Goal: Information Seeking & Learning: Learn about a topic

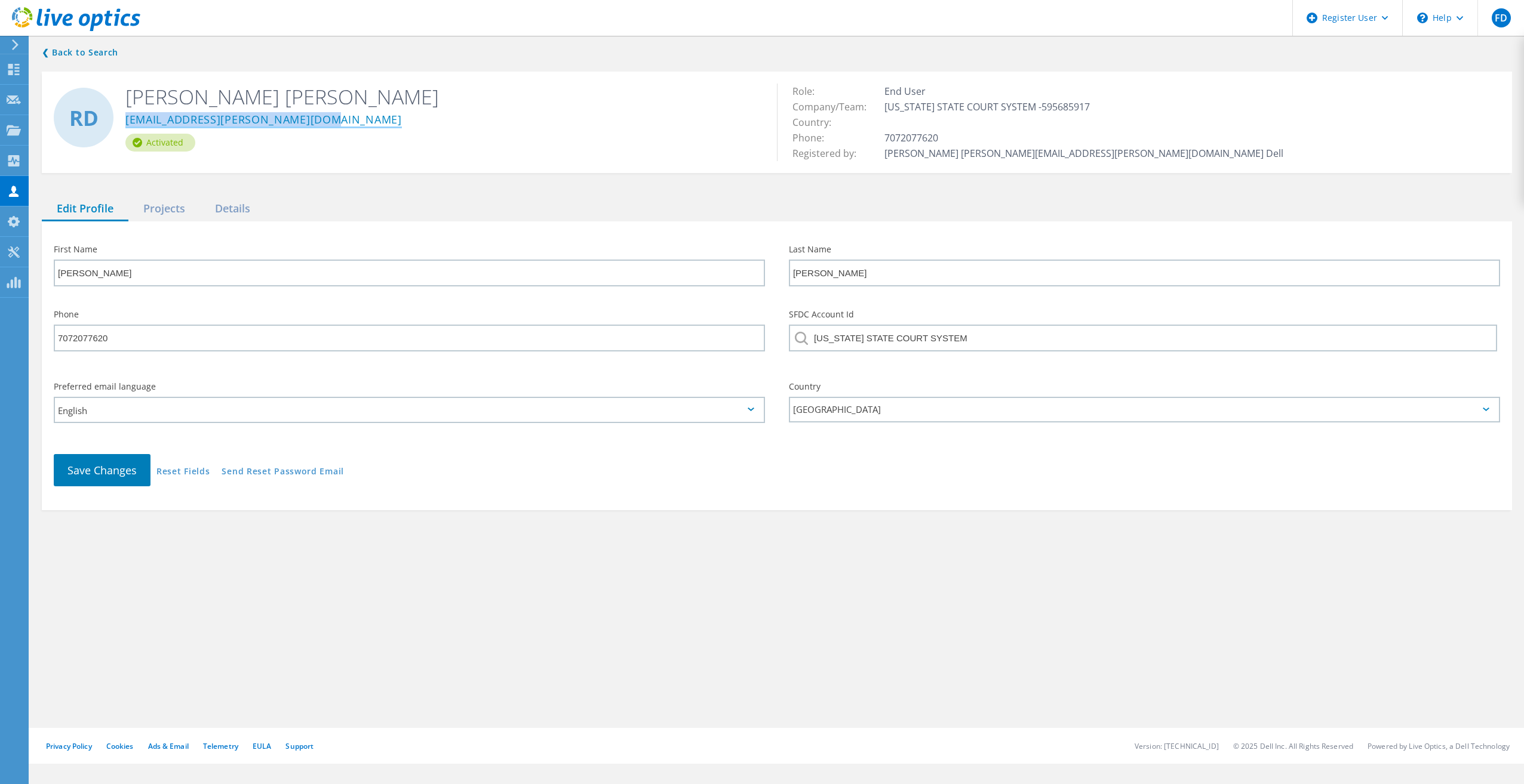
drag, startPoint x: 346, startPoint y: 126, endPoint x: 127, endPoint y: 122, distance: 219.0
click at [127, 122] on div "[EMAIL_ADDRESS][PERSON_NAME][DOMAIN_NAME]" at bounding box center [442, 122] width 634 height 24
copy link "[EMAIL_ADDRESS][PERSON_NAME][DOMAIN_NAME]"
click at [151, 224] on div "First Name Ronald Last Name Dela Torre Phone 7072077620 SFDC Account Id CALIFOR…" at bounding box center [777, 366] width 1471 height 289
click at [157, 216] on div "Projects" at bounding box center [164, 209] width 72 height 25
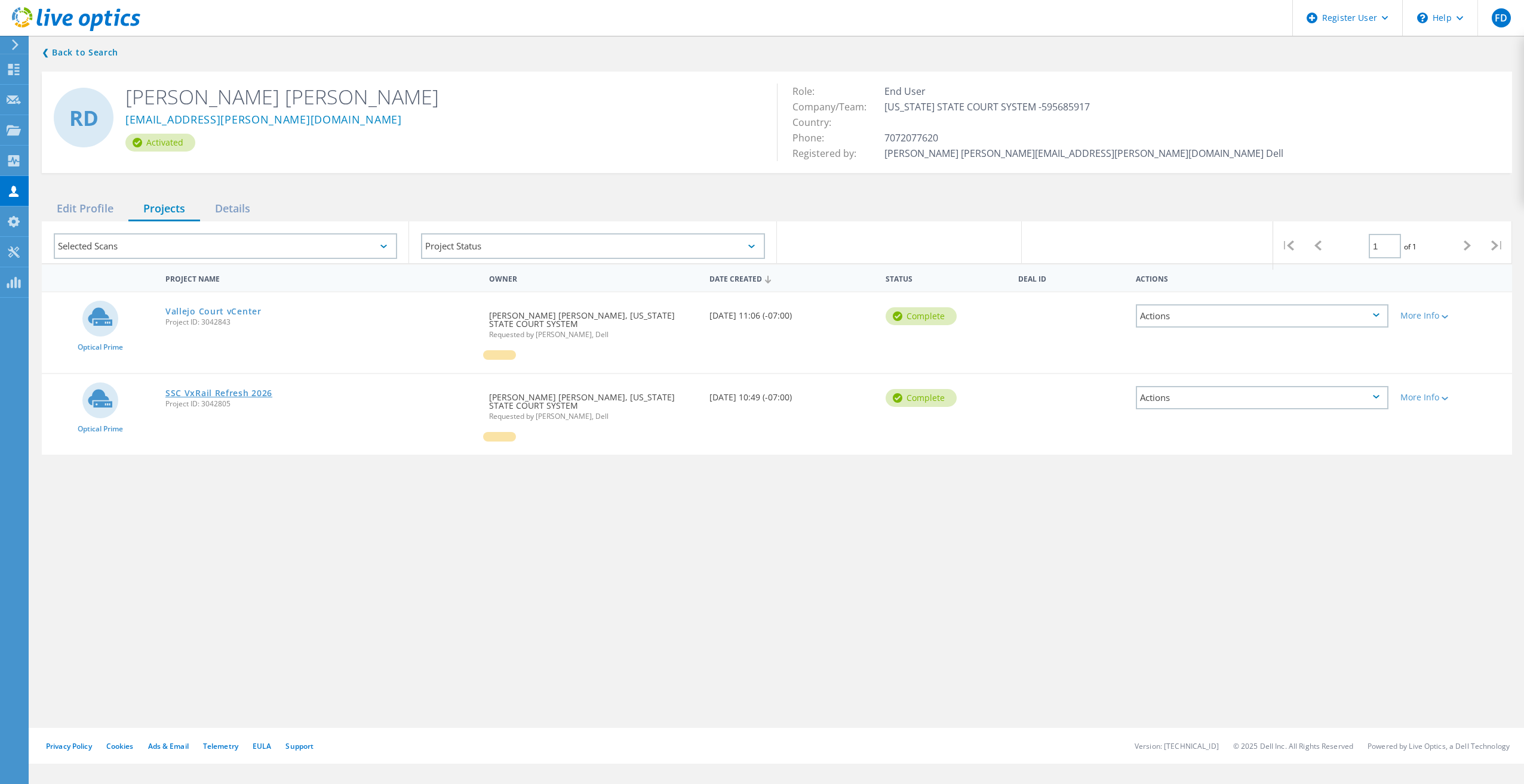
click at [205, 390] on link "SSC VxRail Refresh 2026" at bounding box center [219, 393] width 107 height 8
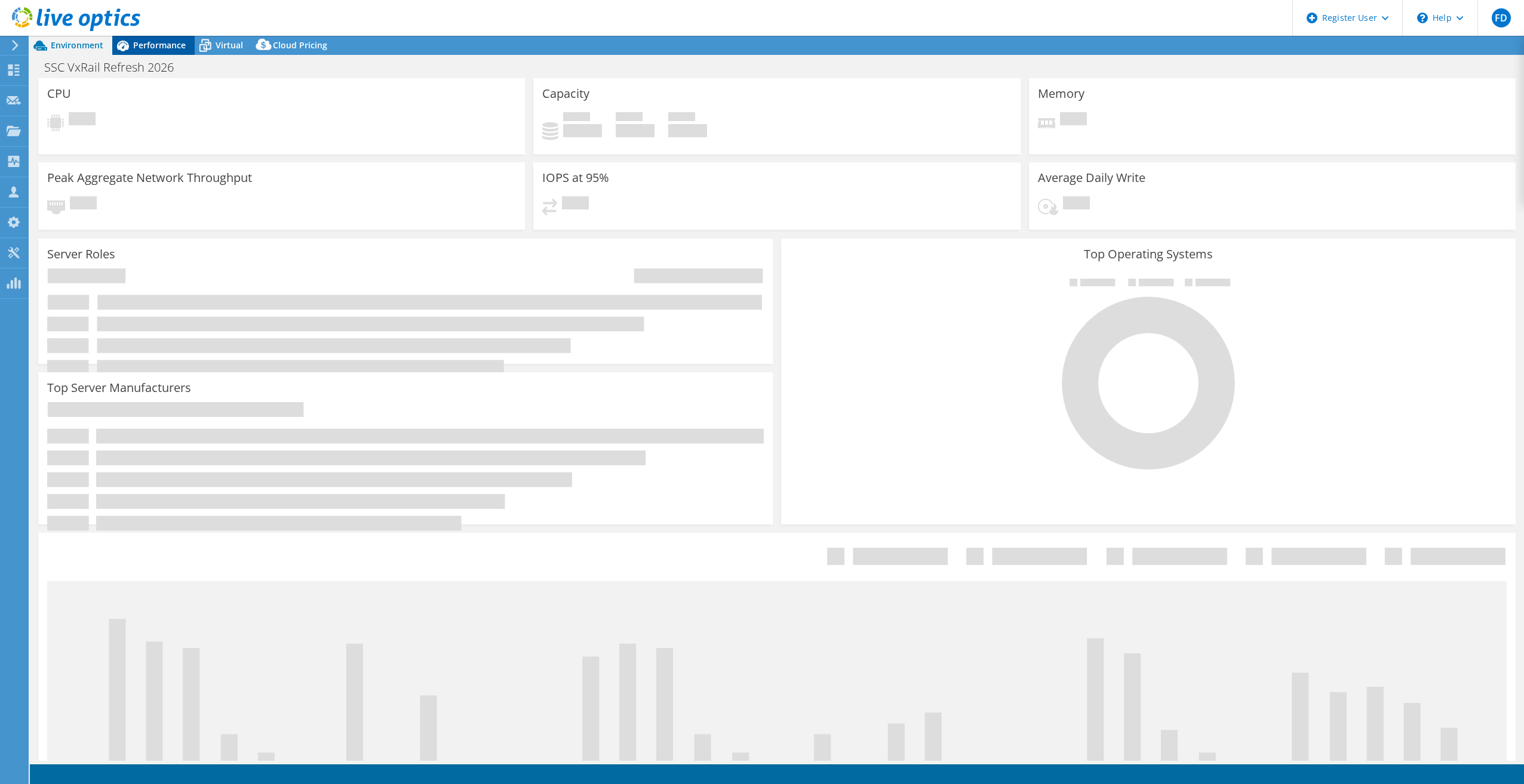
select select "USD"
click at [170, 40] on span "Performance" at bounding box center [159, 44] width 53 height 11
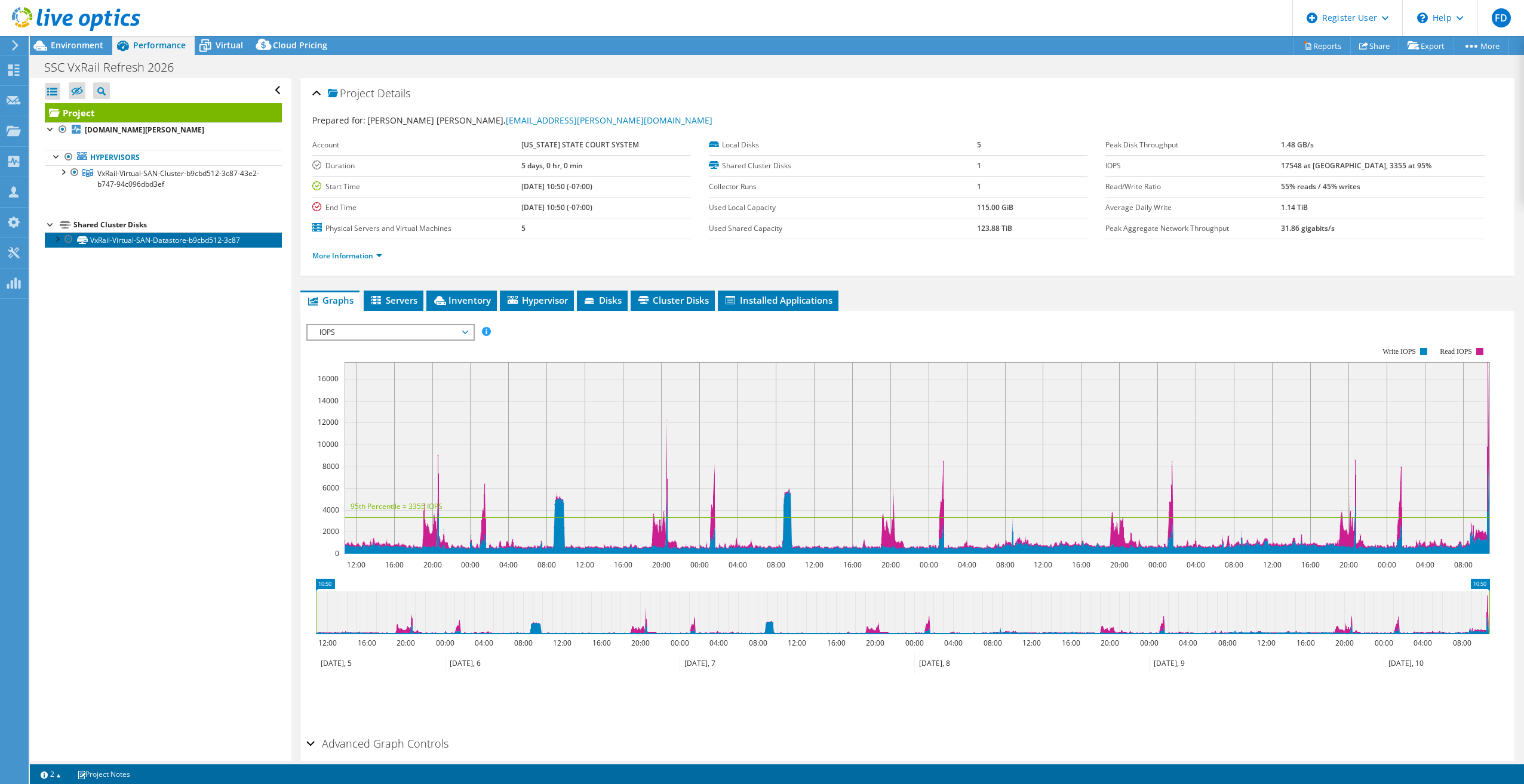
click at [120, 244] on link "VxRail-Virtual-SAN-Datastore-b9cbd512-3c87" at bounding box center [164, 240] width 237 height 16
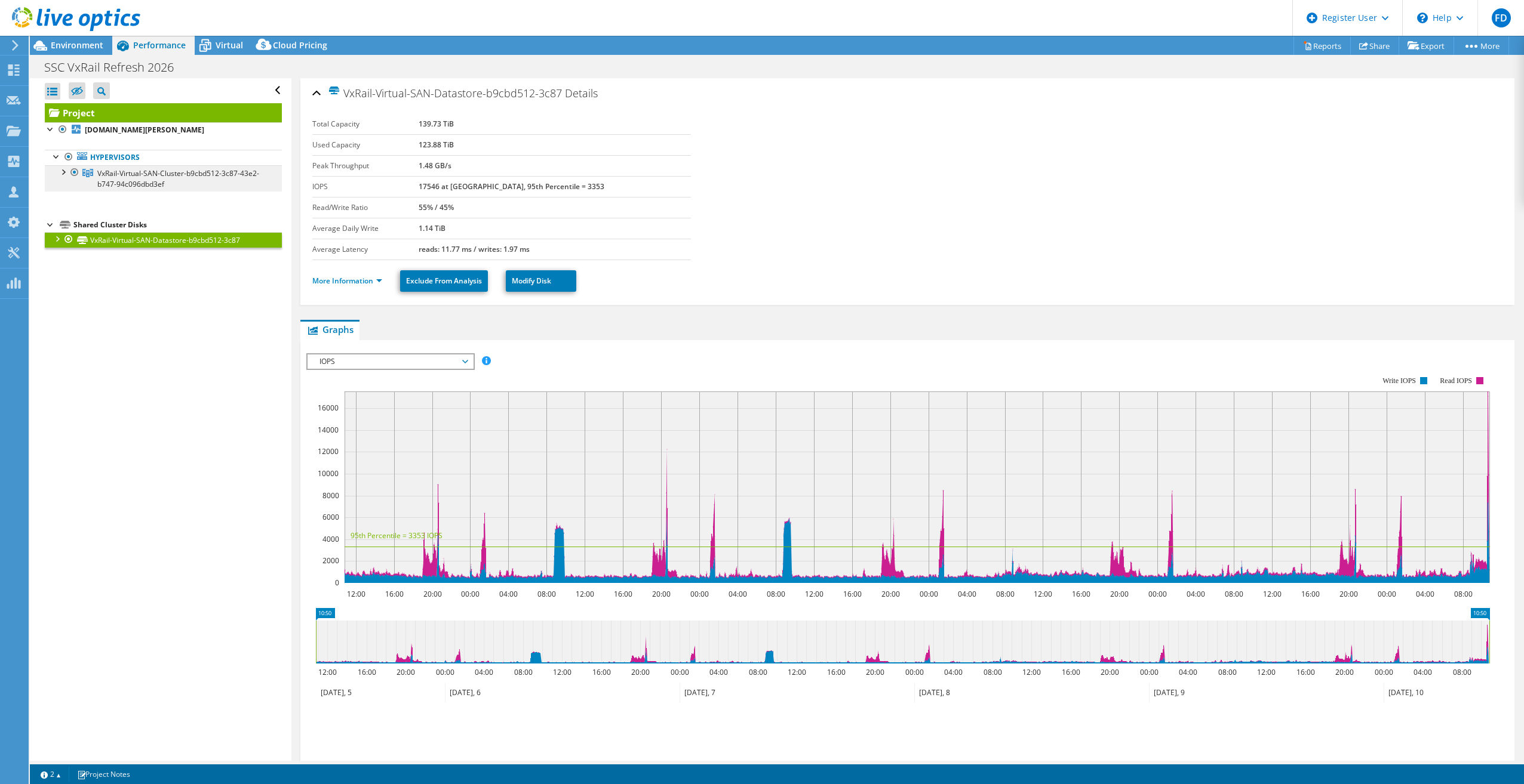
click at [185, 171] on span "VxRail-Virtual-SAN-Cluster-b9cbd512-3c87-43e2-b747-94c096dbd3ef" at bounding box center [178, 179] width 162 height 21
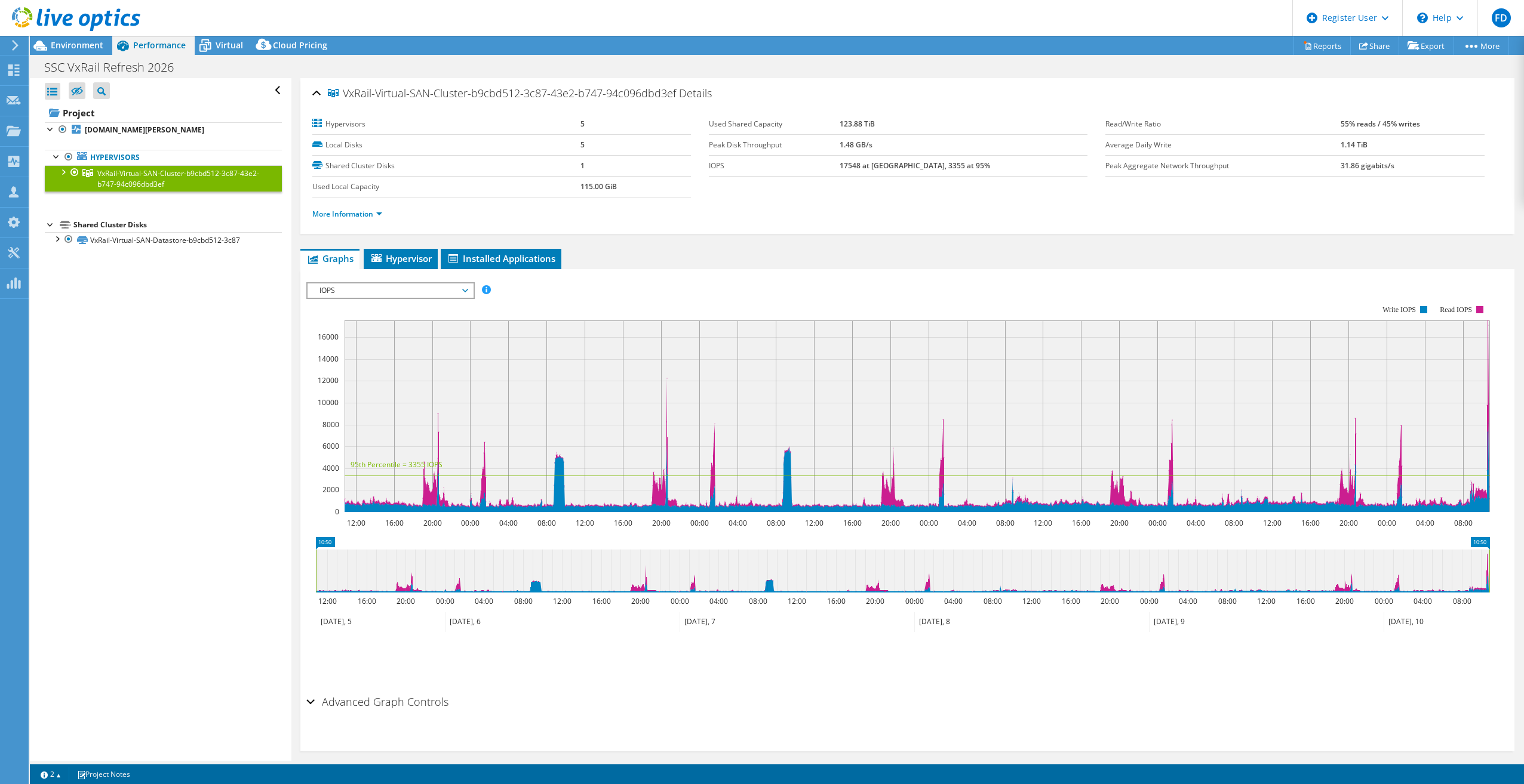
click at [404, 295] on span "IOPS" at bounding box center [390, 291] width 153 height 14
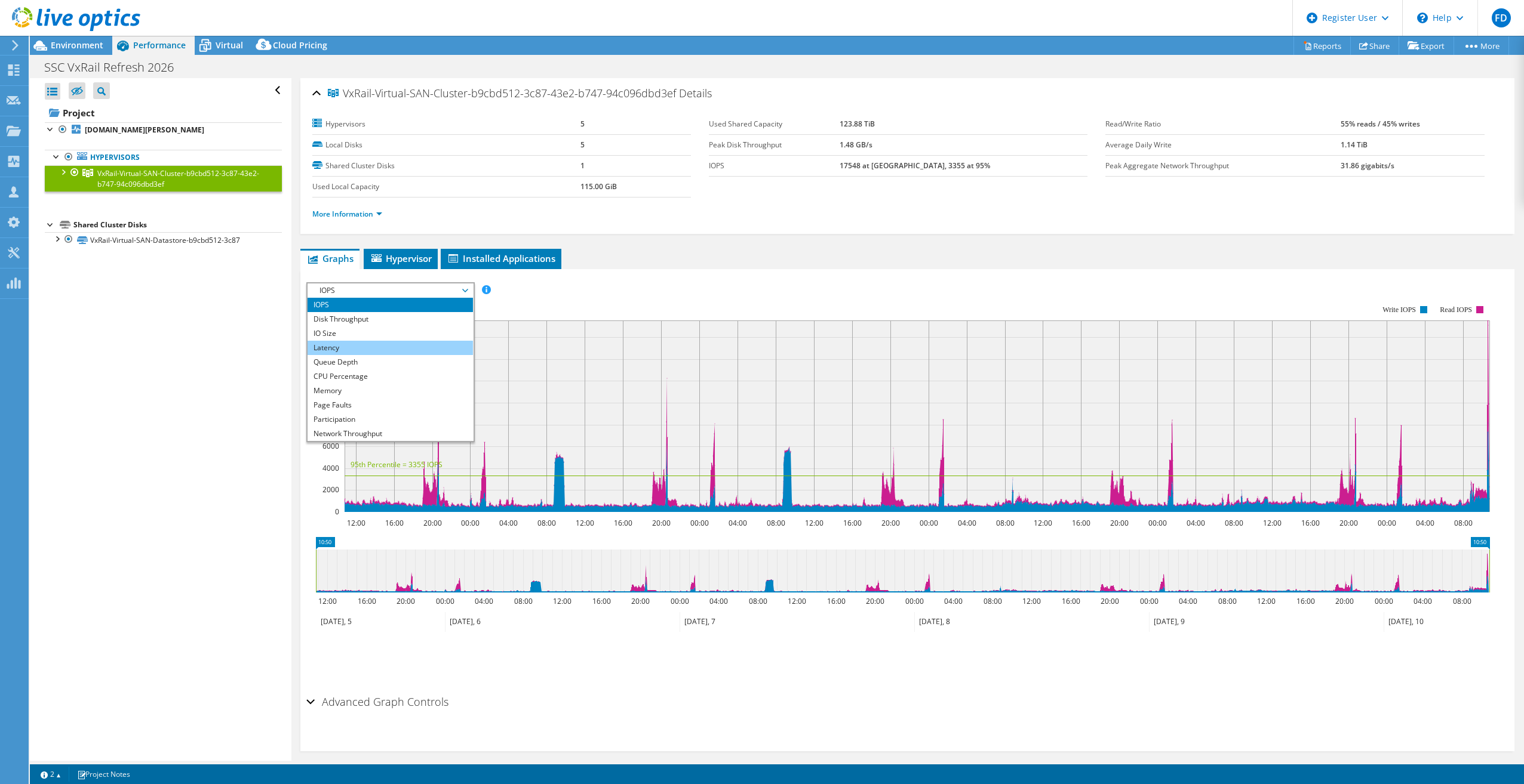
click at [362, 342] on li "Latency" at bounding box center [391, 348] width 166 height 14
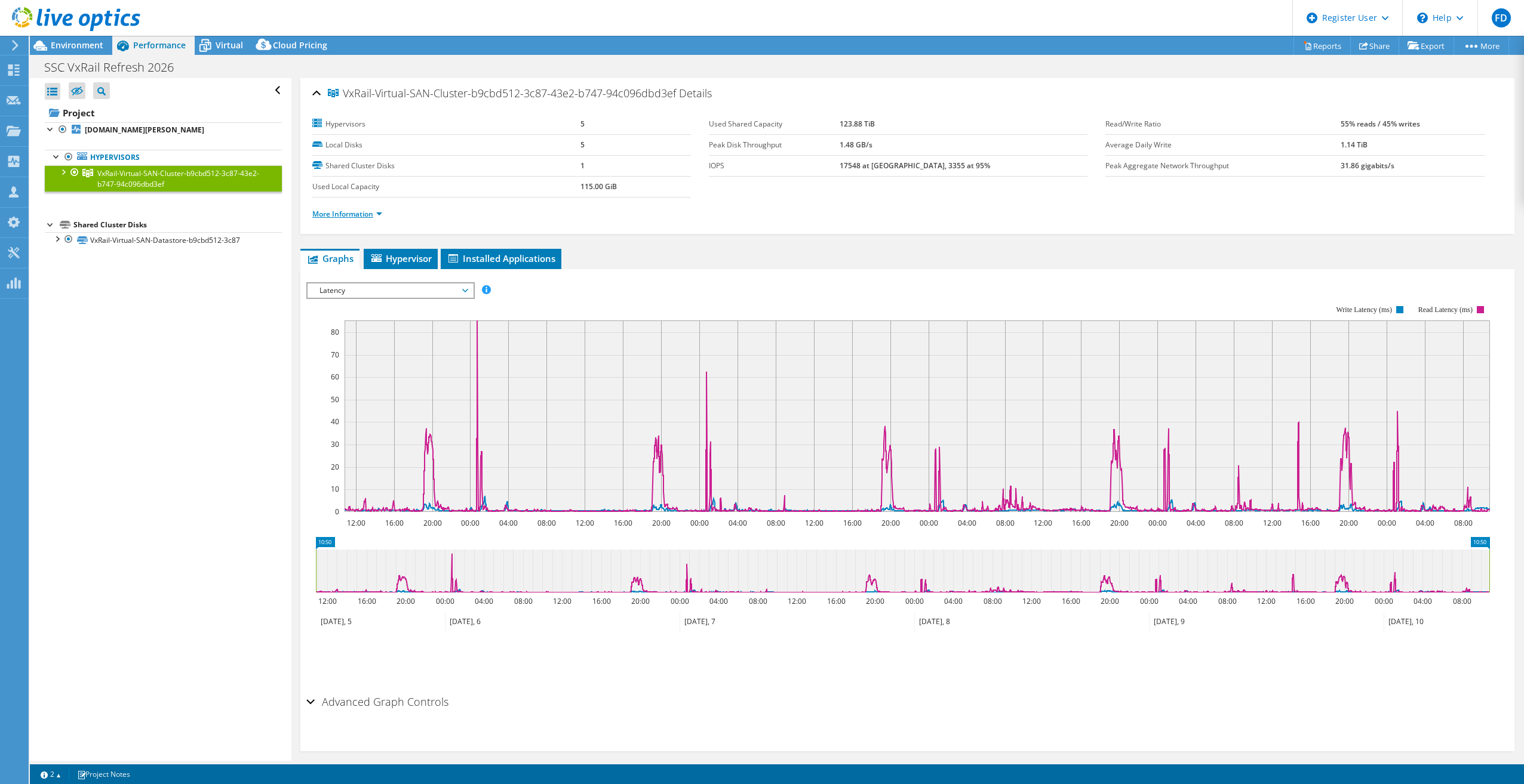
click at [376, 213] on link "More Information" at bounding box center [347, 214] width 70 height 10
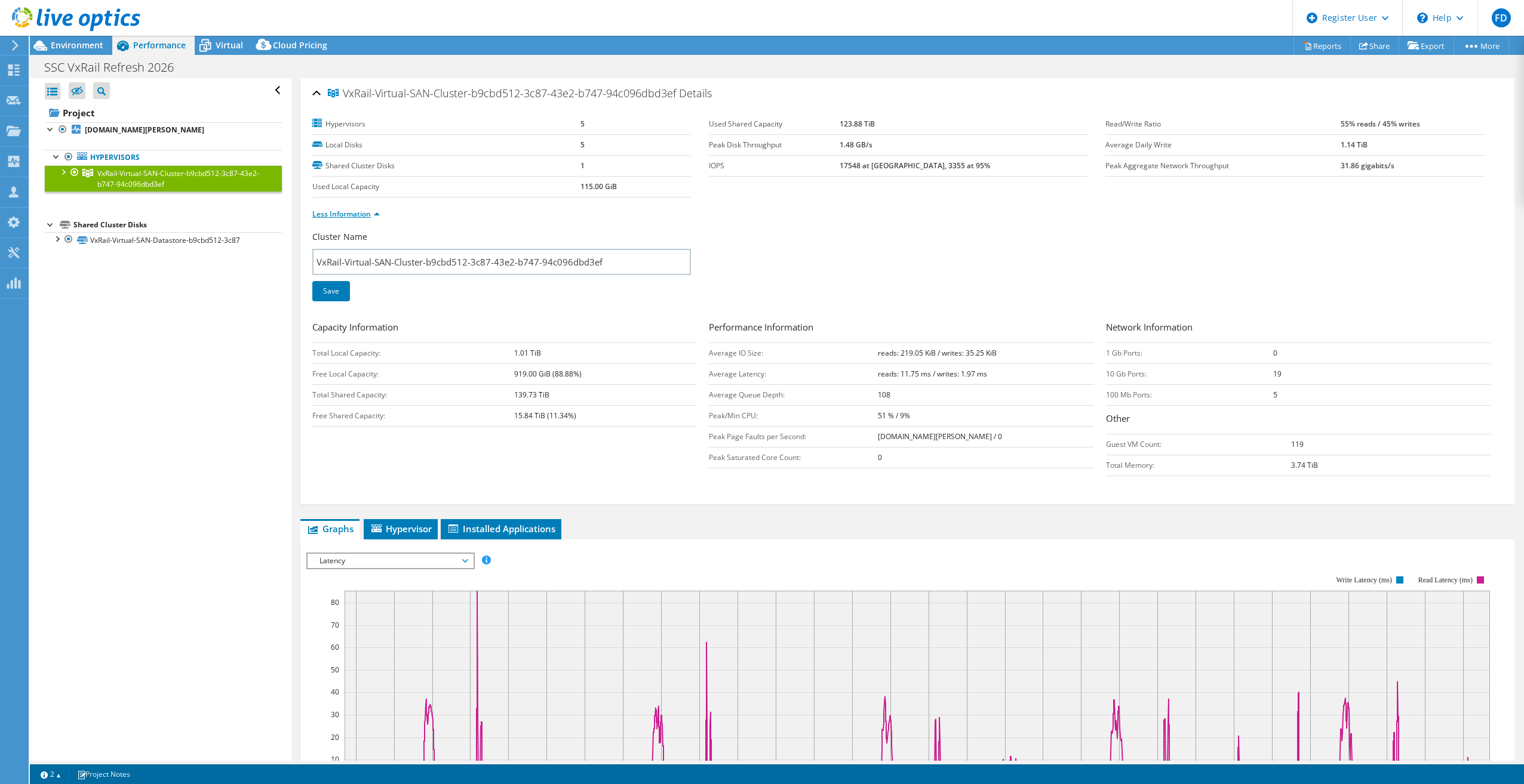
click at [376, 210] on link "Less Information" at bounding box center [346, 214] width 67 height 10
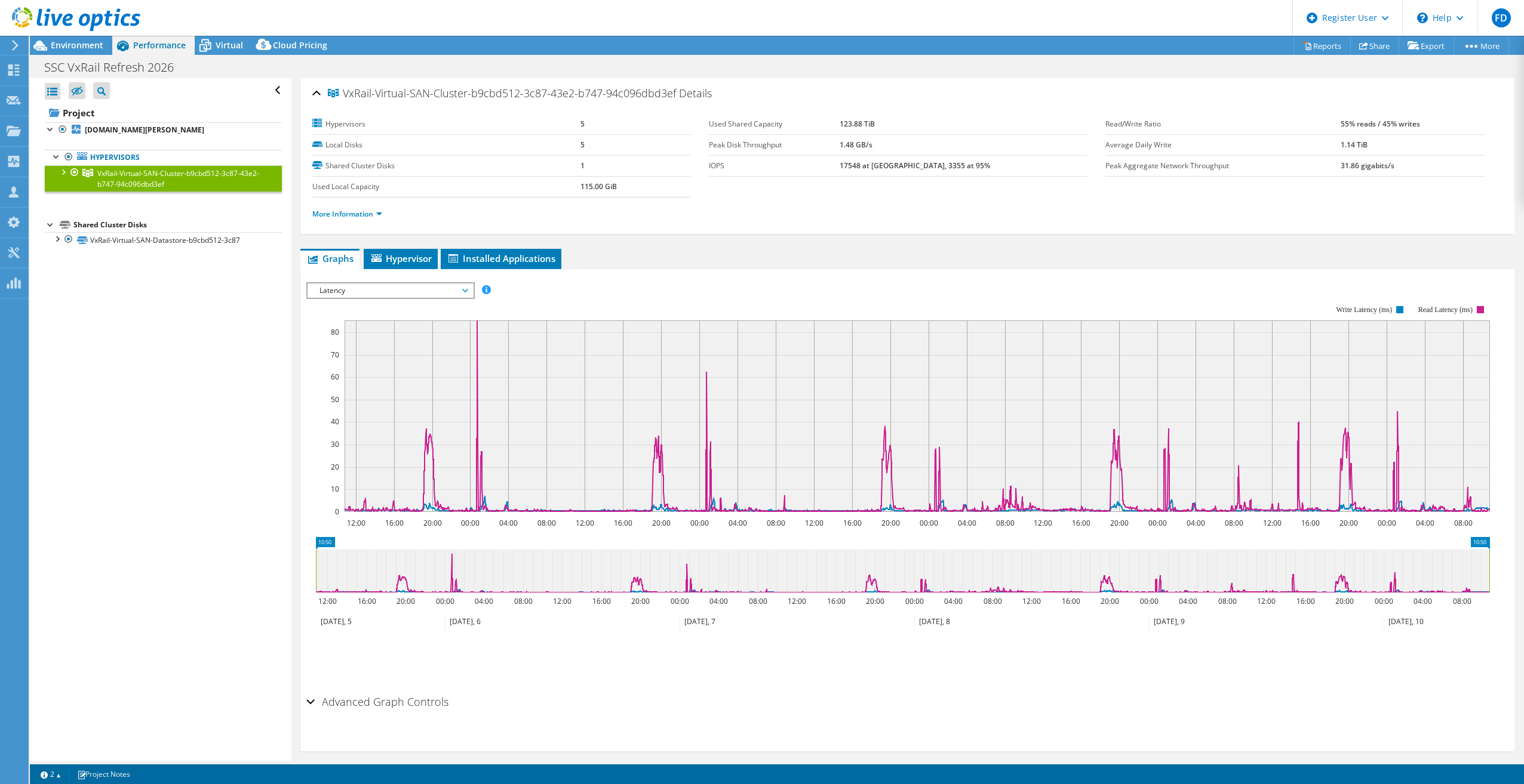
click at [384, 211] on li "More Information" at bounding box center [351, 214] width 77 height 13
click at [381, 211] on link "More Information" at bounding box center [347, 214] width 70 height 10
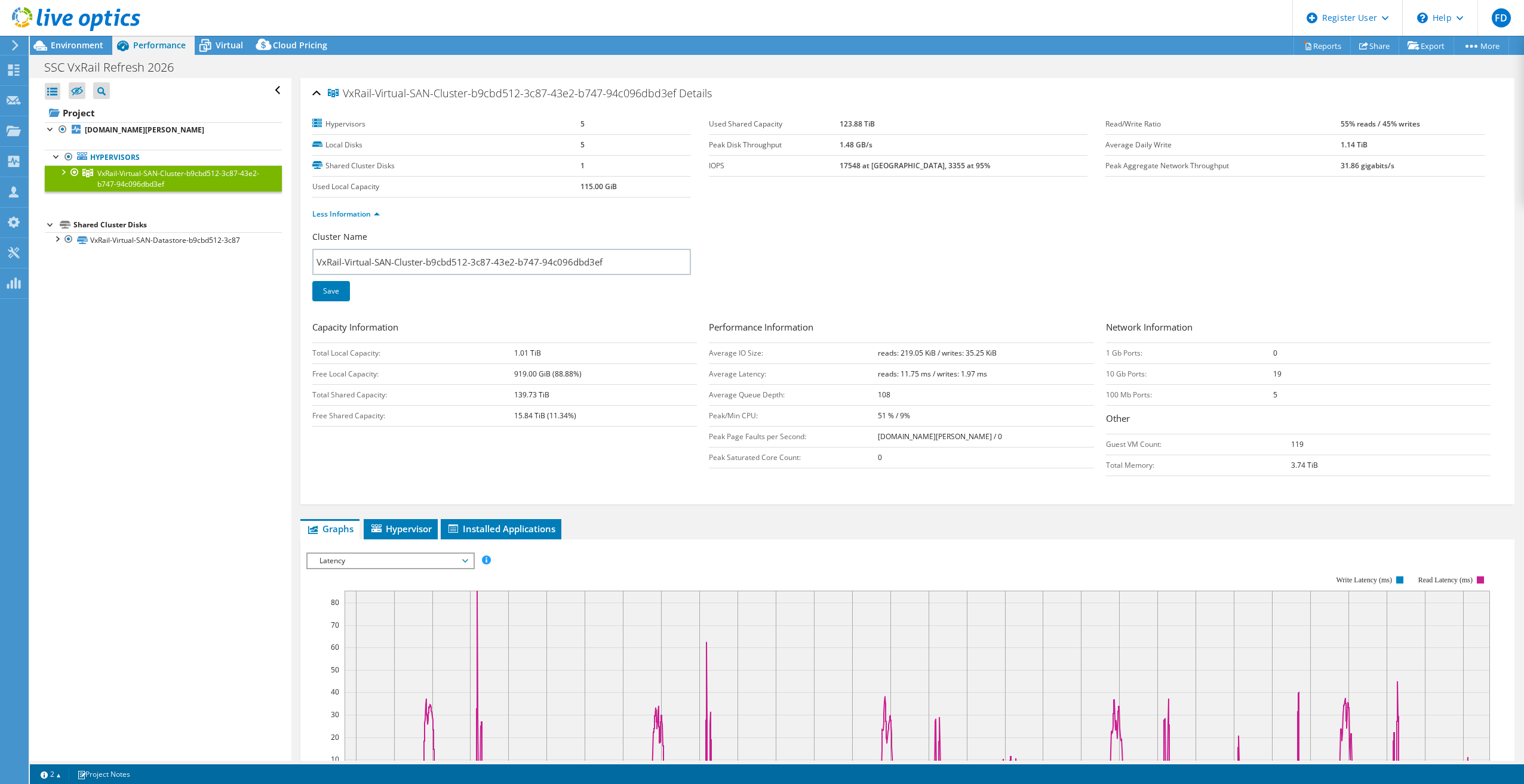
click at [381, 211] on li "Less Information" at bounding box center [350, 214] width 74 height 13
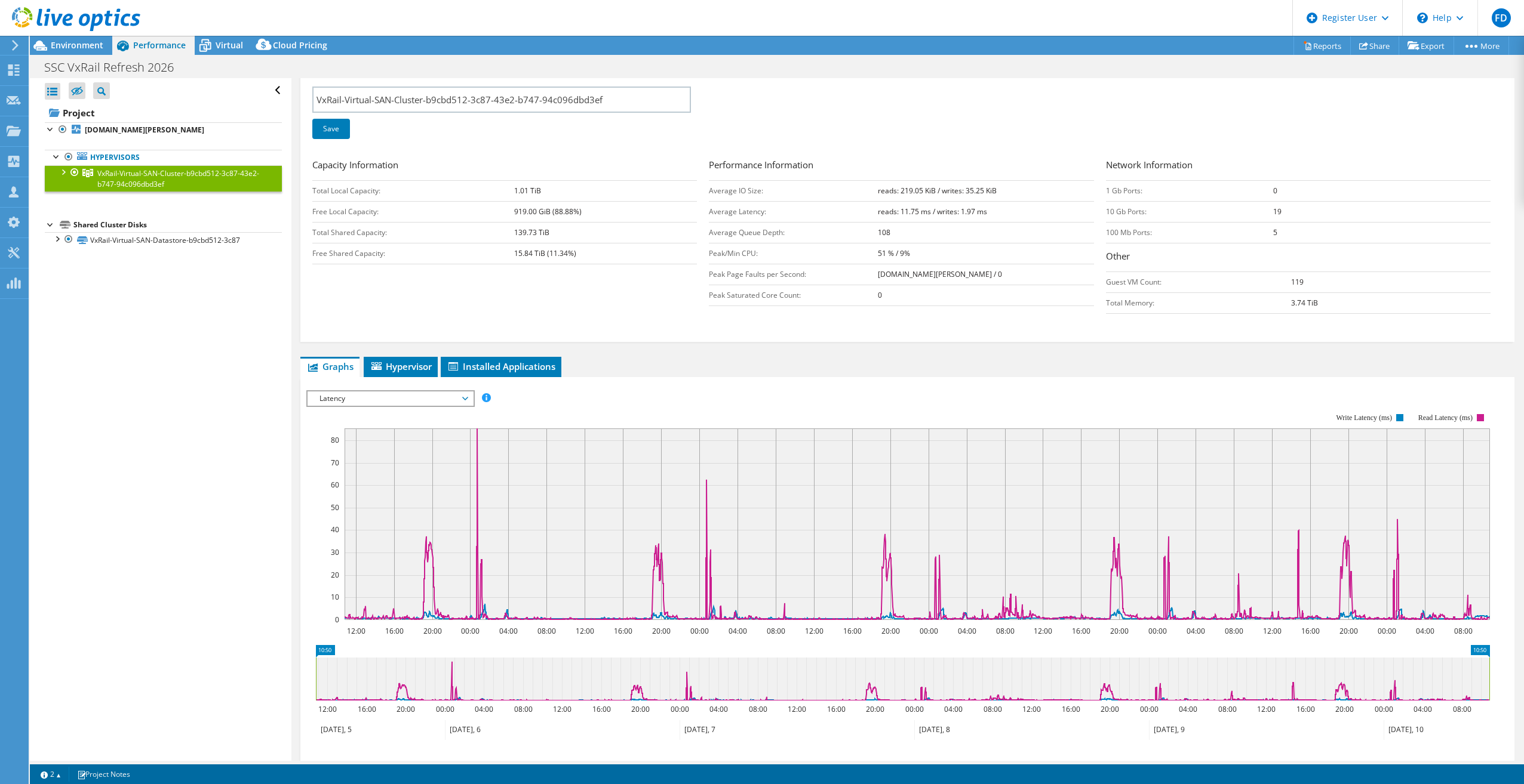
scroll to position [179, 0]
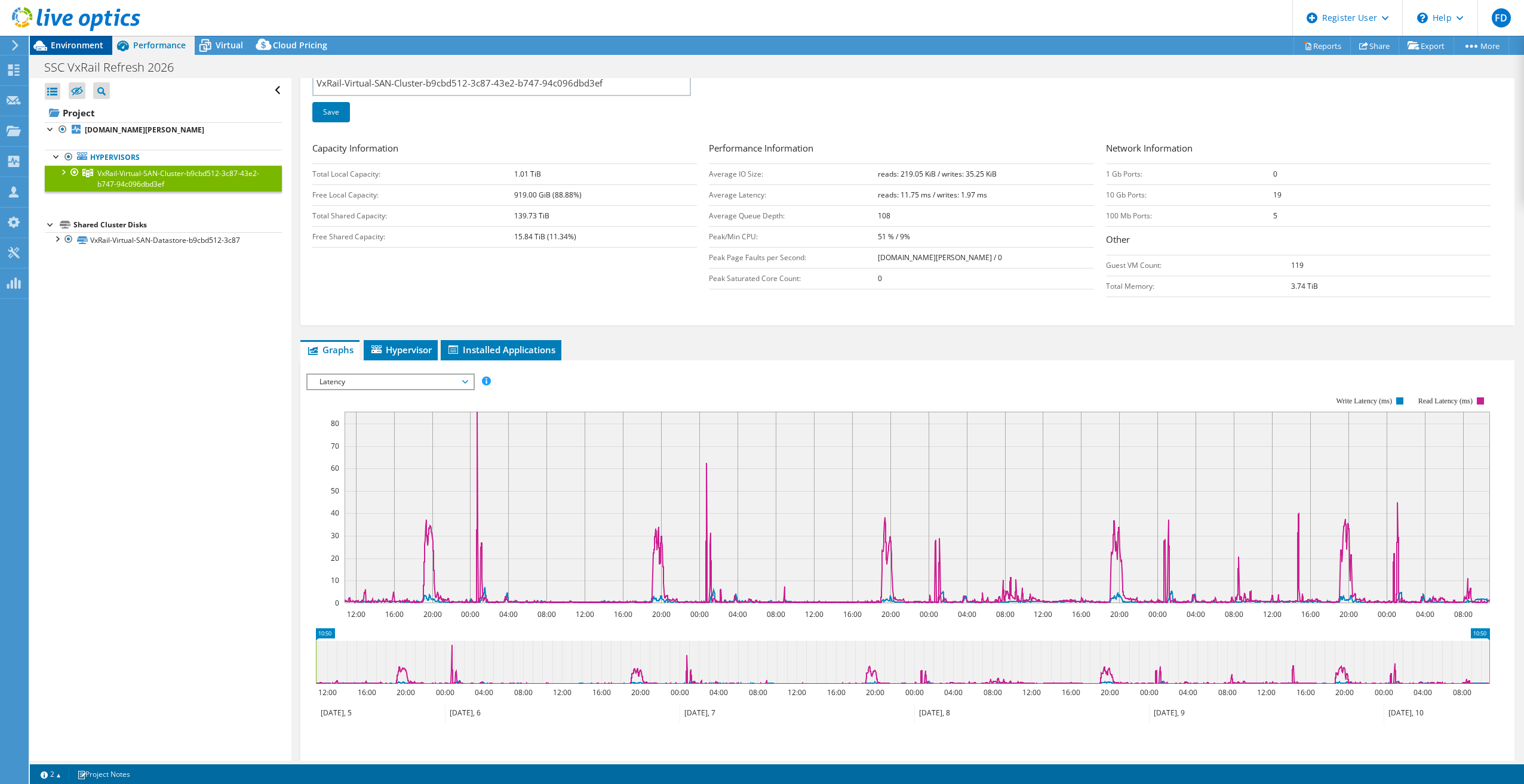
click at [97, 53] on div "Environment" at bounding box center [71, 45] width 82 height 19
